Goal: Information Seeking & Learning: Learn about a topic

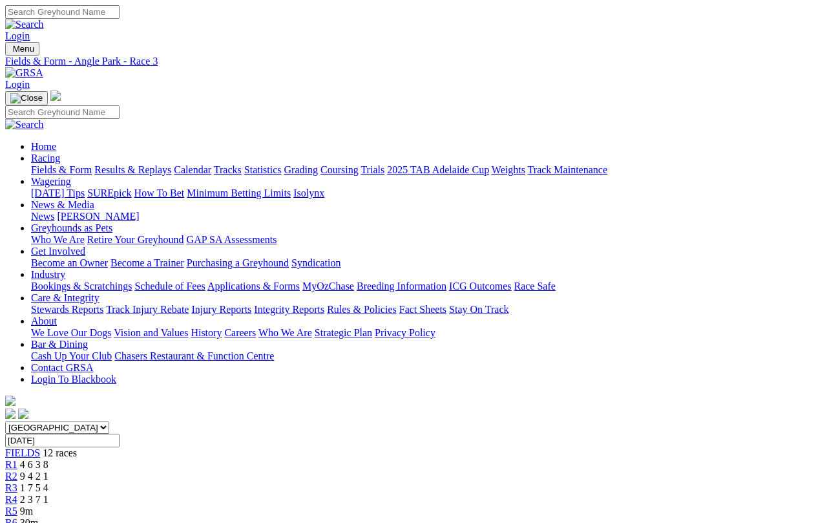
scroll to position [83, 0]
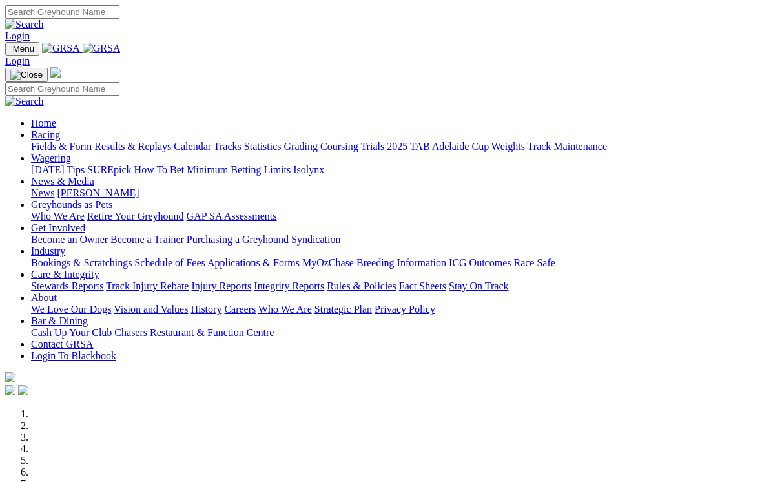
scroll to position [262, 0]
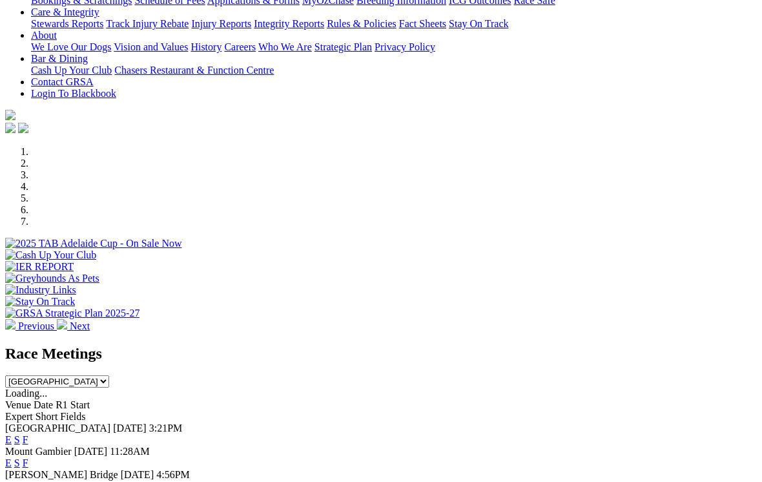
click at [12, 434] on link "E" at bounding box center [8, 439] width 6 height 11
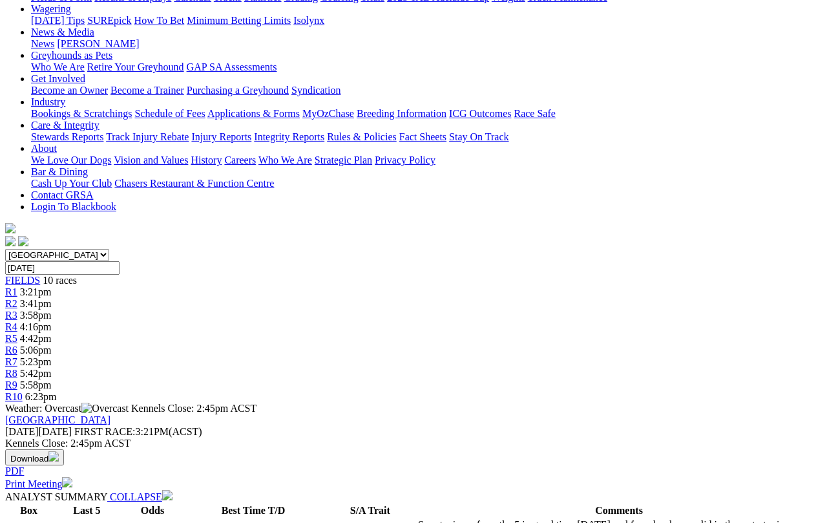
scroll to position [173, 0]
select select "all"
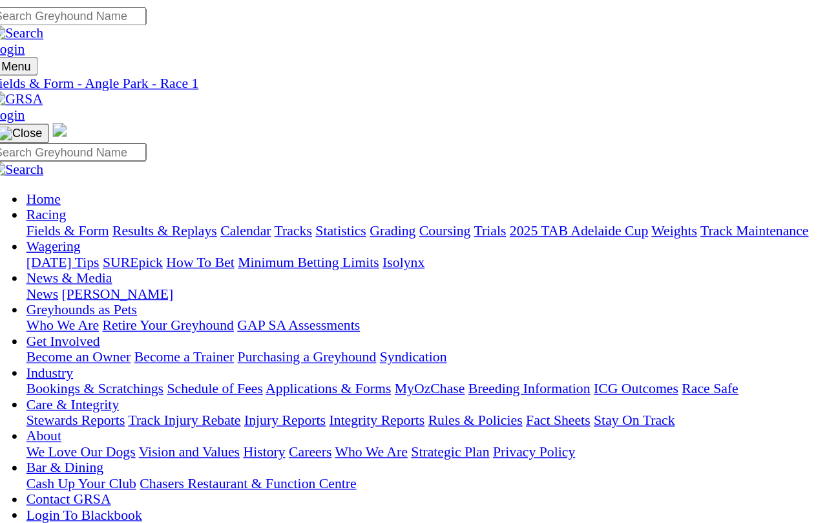
click at [17, 470] on span "R2" at bounding box center [11, 475] width 12 height 11
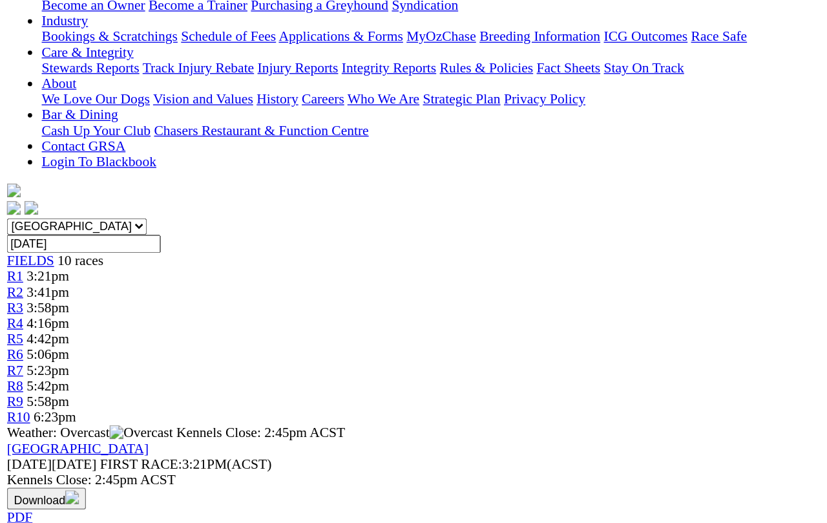
scroll to position [0, 28]
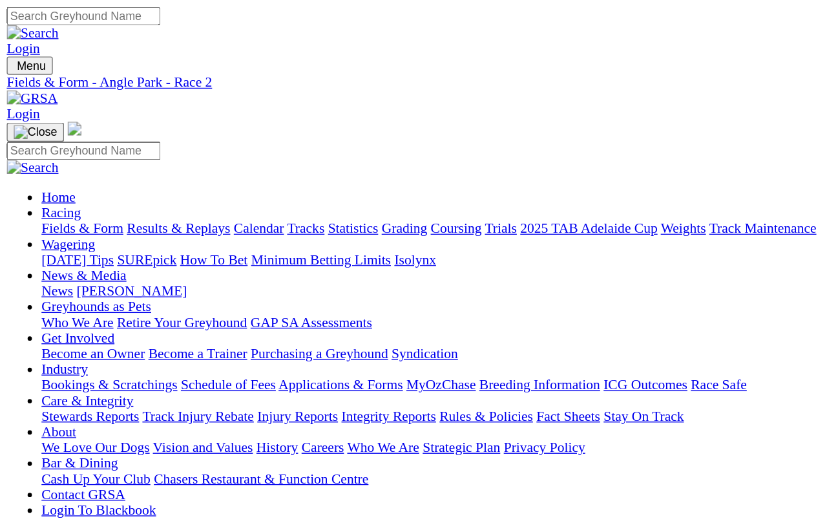
click at [17, 482] on span "R3" at bounding box center [11, 487] width 12 height 11
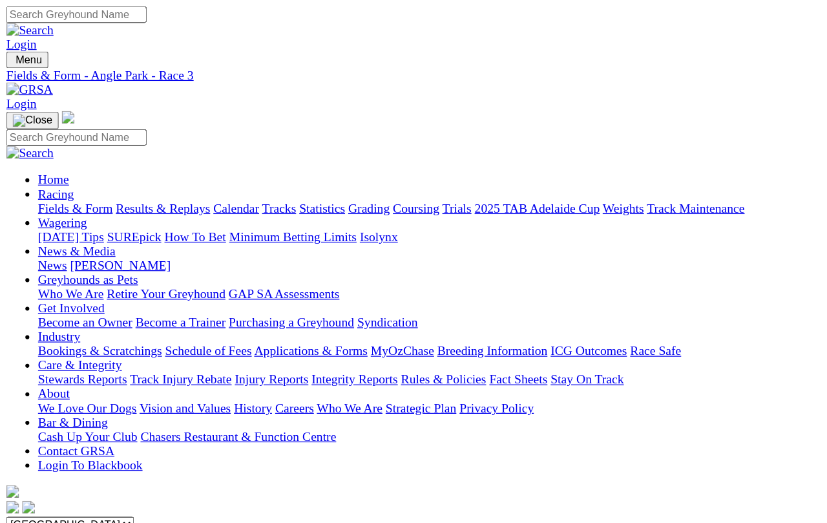
click at [17, 481] on span "R4" at bounding box center [11, 499] width 12 height 11
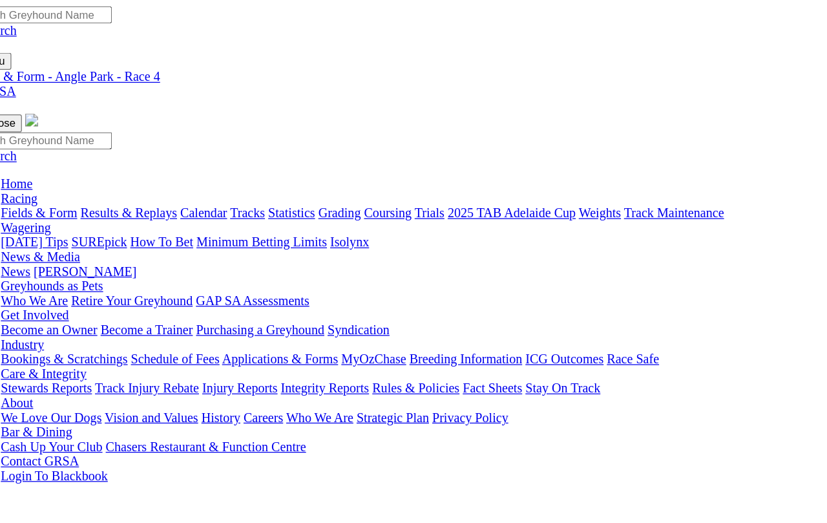
click at [17, 505] on span "R5" at bounding box center [11, 510] width 12 height 11
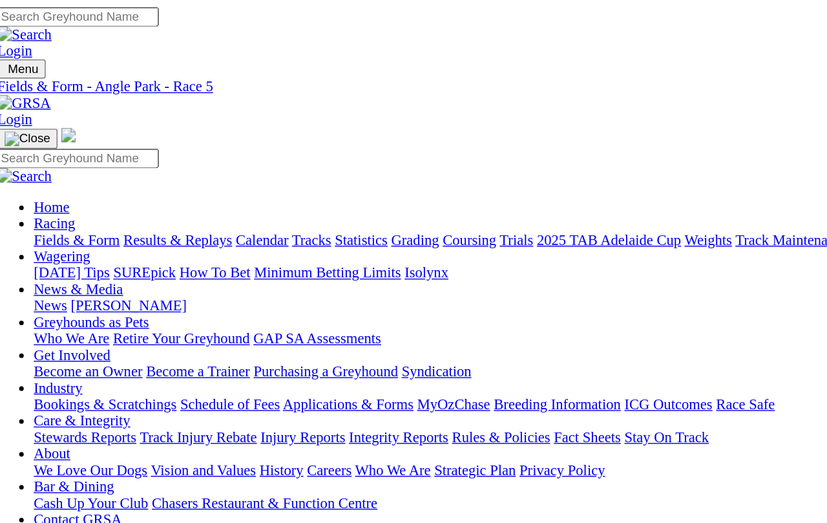
click at [17, 517] on span "R6" at bounding box center [11, 522] width 12 height 11
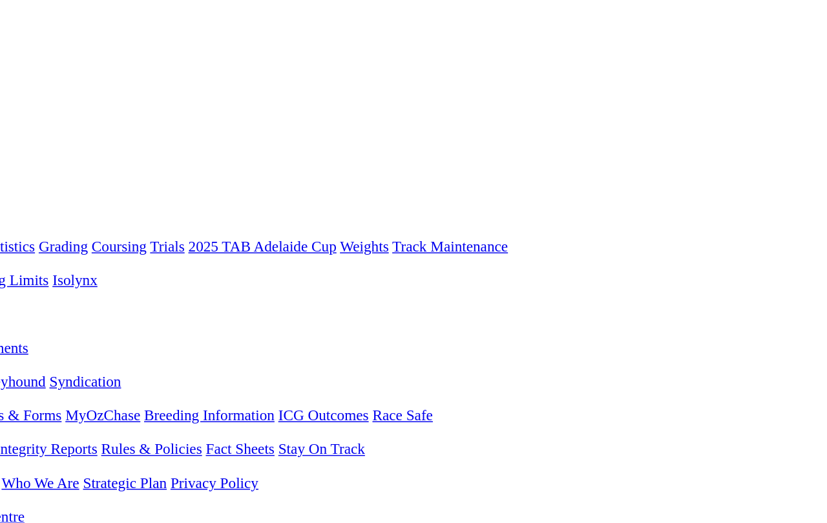
scroll to position [0, 206]
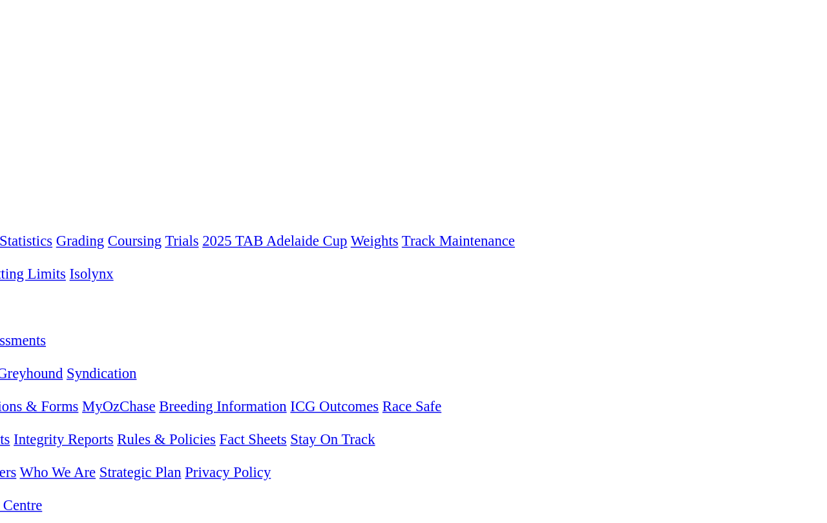
scroll to position [0, 206]
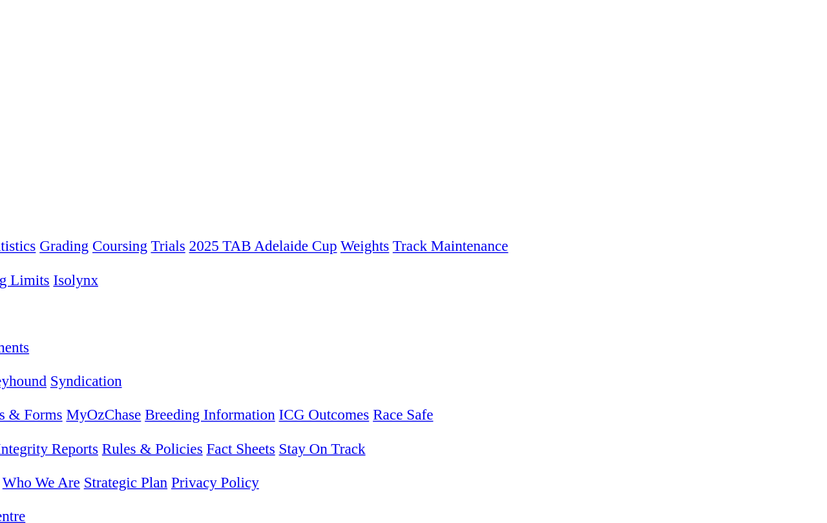
scroll to position [0, 206]
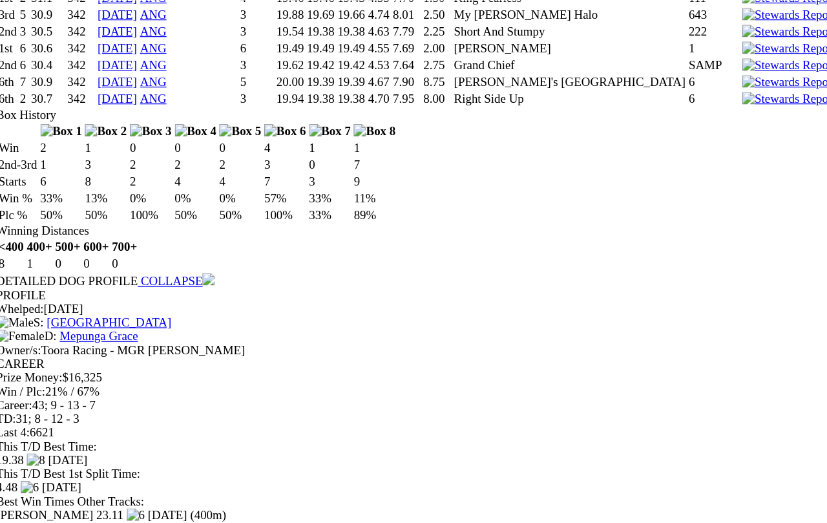
scroll to position [3355, 0]
